Goal: Find specific page/section: Find specific page/section

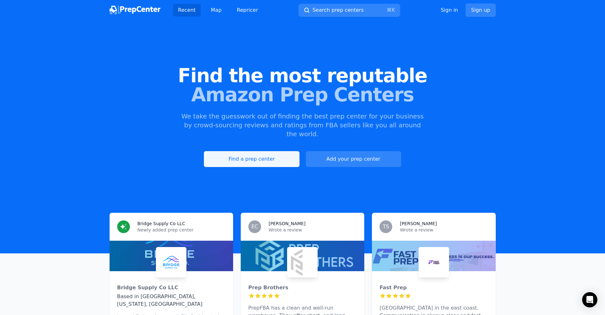
click at [280, 151] on link "Find a prep center" at bounding box center [251, 159] width 95 height 16
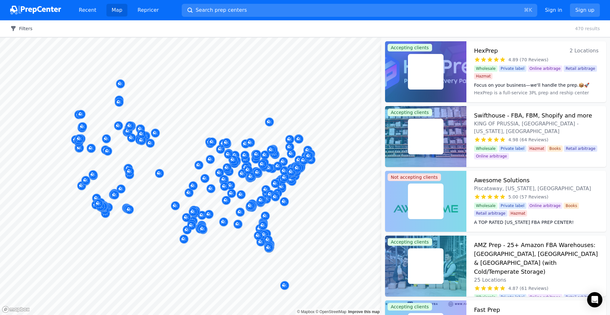
click at [25, 26] on button "Filters" at bounding box center [21, 28] width 22 height 6
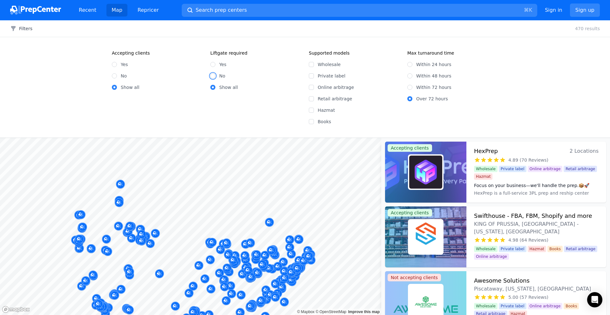
click at [213, 76] on input "No" at bounding box center [212, 75] width 5 height 5
radio input "true"
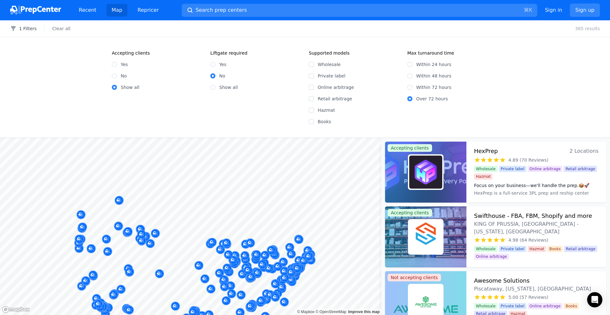
click at [424, 73] on label "Within 48 hours" at bounding box center [433, 76] width 35 height 6
click at [412, 73] on input "Within 48 hours" at bounding box center [409, 75] width 5 height 5
radio input "true"
click at [17, 29] on button "2 Filters" at bounding box center [23, 28] width 26 height 6
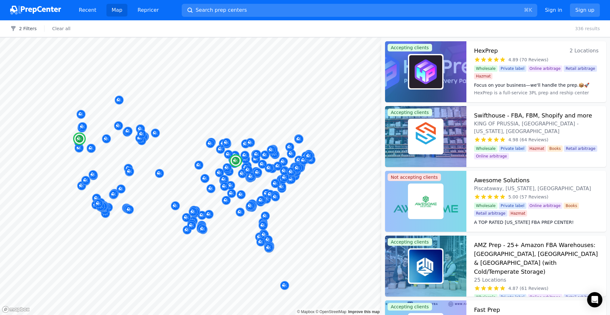
click at [488, 50] on h3 "HexPrep" at bounding box center [486, 50] width 24 height 9
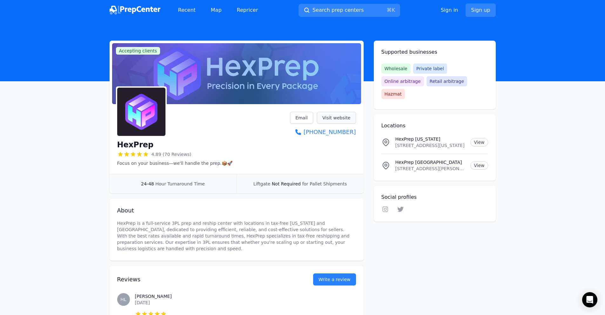
click at [341, 113] on link "Visit website" at bounding box center [336, 118] width 39 height 12
